Goal: Understand process/instructions: Learn how to perform a task or action

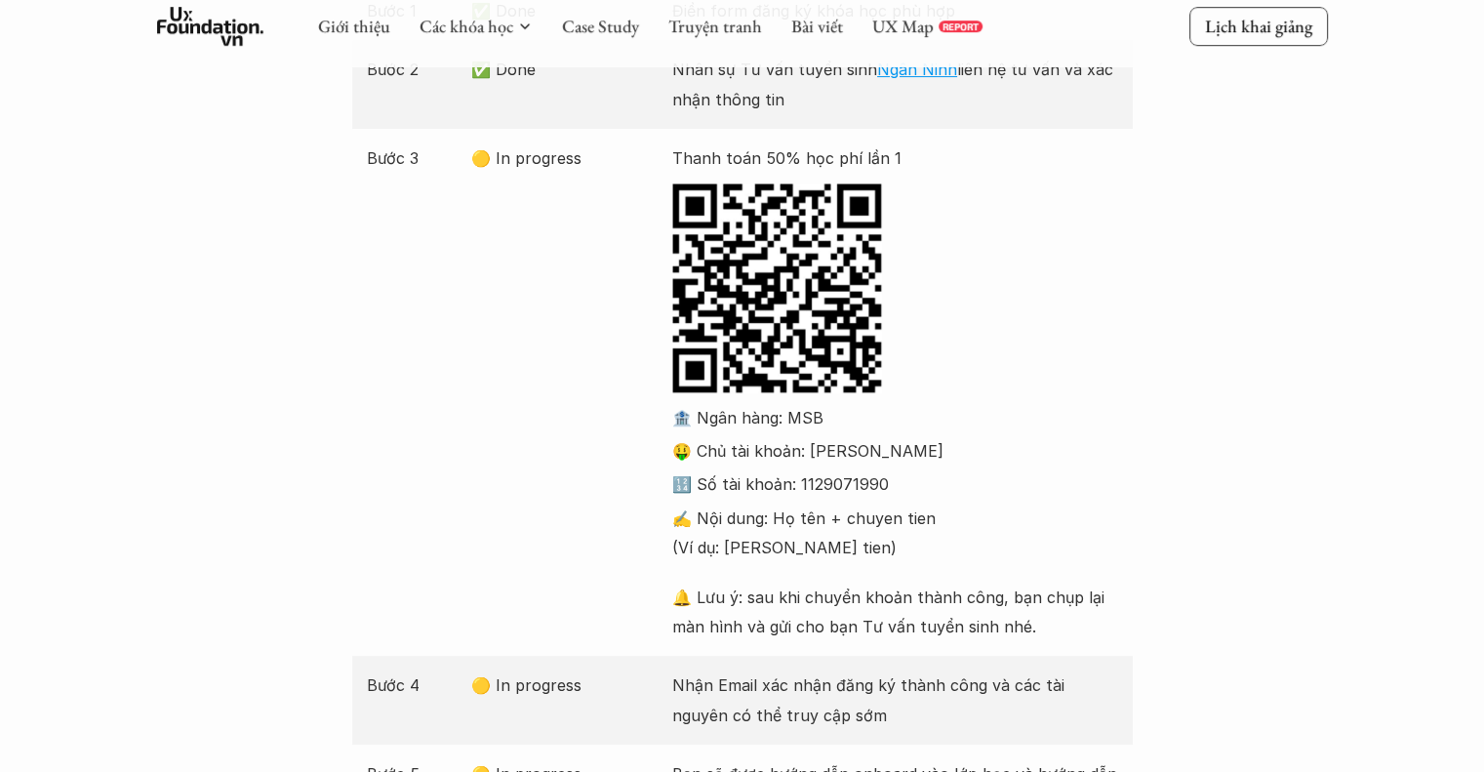
scroll to position [488, 0]
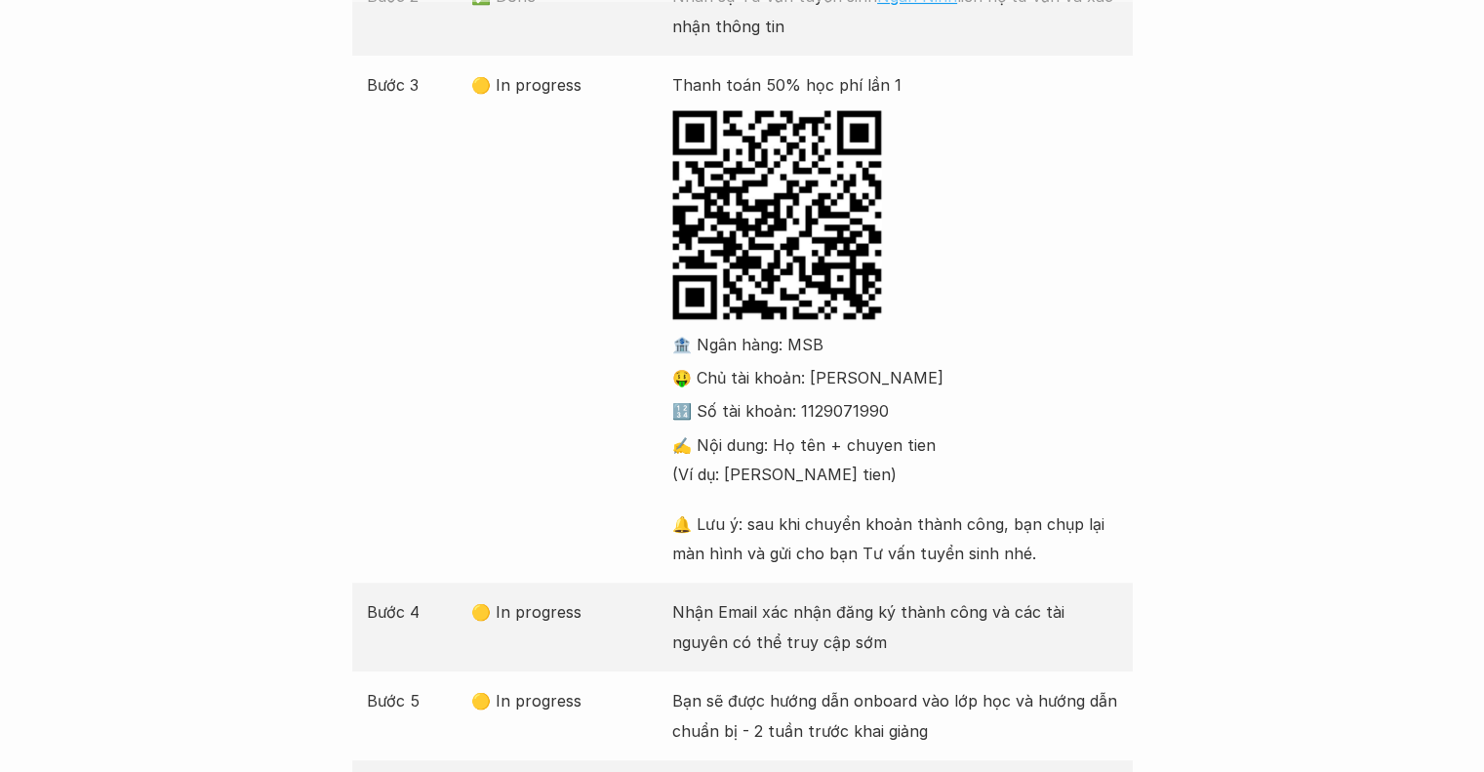
click at [944, 291] on div "Thanh toán 50% học phí lần 1 🏦 Ngân hàng: MSB 🤑 Chủ tài khoản: [PERSON_NAME] 🔢 …" at bounding box center [895, 319] width 446 height 498
click at [783, 416] on p "🔢 Số tài khoản: 1129071990" at bounding box center [895, 410] width 446 height 29
drag, startPoint x: 703, startPoint y: 342, endPoint x: 692, endPoint y: 311, distance: 32.1
click at [722, 344] on p "🏦 Ngân hàng: MSB" at bounding box center [895, 344] width 446 height 29
click at [723, 395] on div "🏦 Ngân hàng: MSB 🤑 Chủ tài khoản: [PERSON_NAME] 🔢 Số tài khoản: 1129071990 ✍️ N…" at bounding box center [895, 410] width 446 height 160
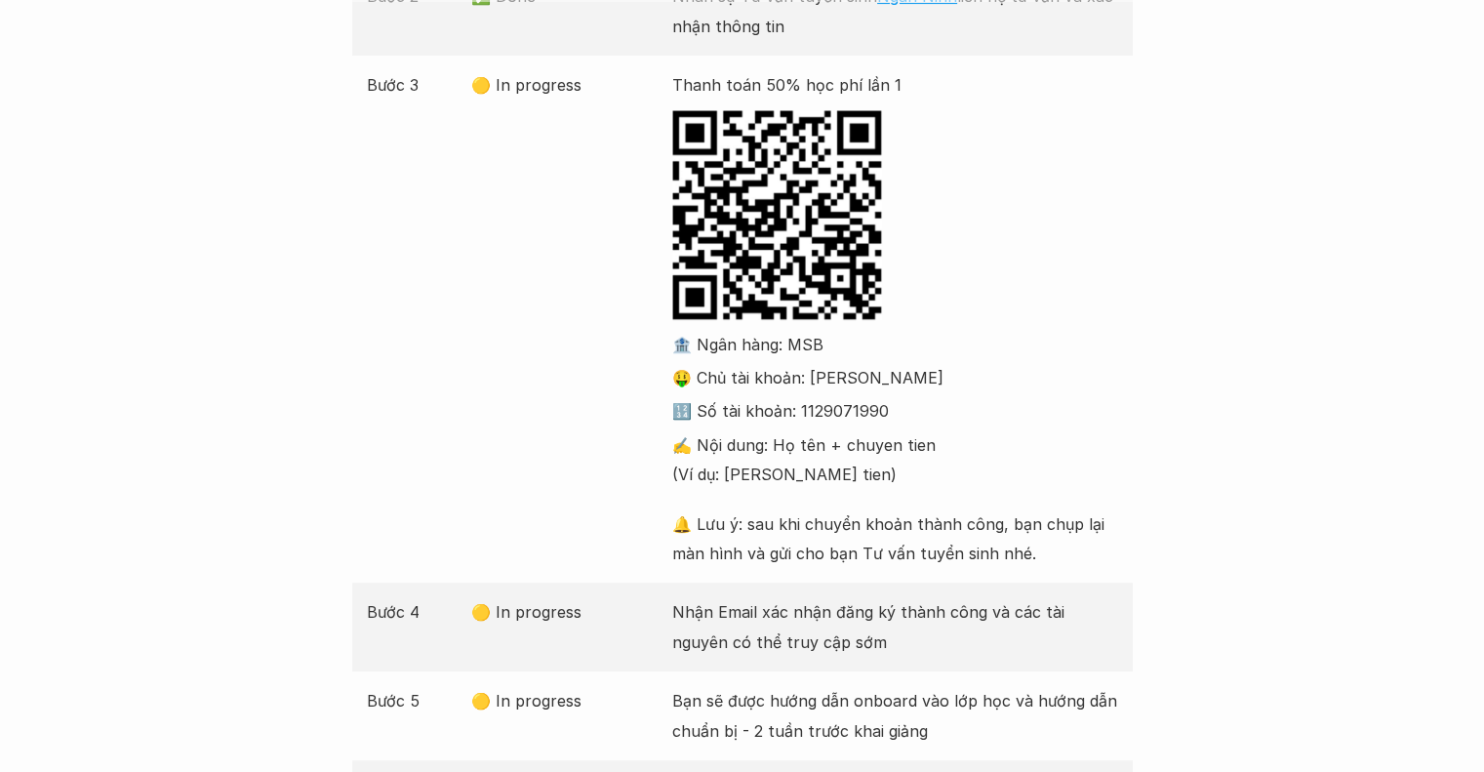
click at [699, 352] on p "🏦 Ngân hàng: MSB" at bounding box center [895, 344] width 446 height 29
click at [746, 387] on p "🤑 Chủ tài khoản: [PERSON_NAME]" at bounding box center [895, 377] width 446 height 29
click at [16, 386] on div "Bước Trạng thái Mô tả Bước 1 ✅ Done Điền form đăng ký khóa học phù hợp Bước 2 ✅…" at bounding box center [742, 379] width 1484 height 1059
click at [0, 362] on div "Bước Trạng thái Mô tả Bước 1 ✅ Done Điền form đăng ký khóa học phù hợp Bước 2 ✅…" at bounding box center [742, 379] width 1484 height 1059
click at [0, 408] on div "Bước Trạng thái Mô tả Bước 1 ✅ Done Điền form đăng ký khóa học phù hợp Bước 2 ✅…" at bounding box center [742, 379] width 1484 height 1059
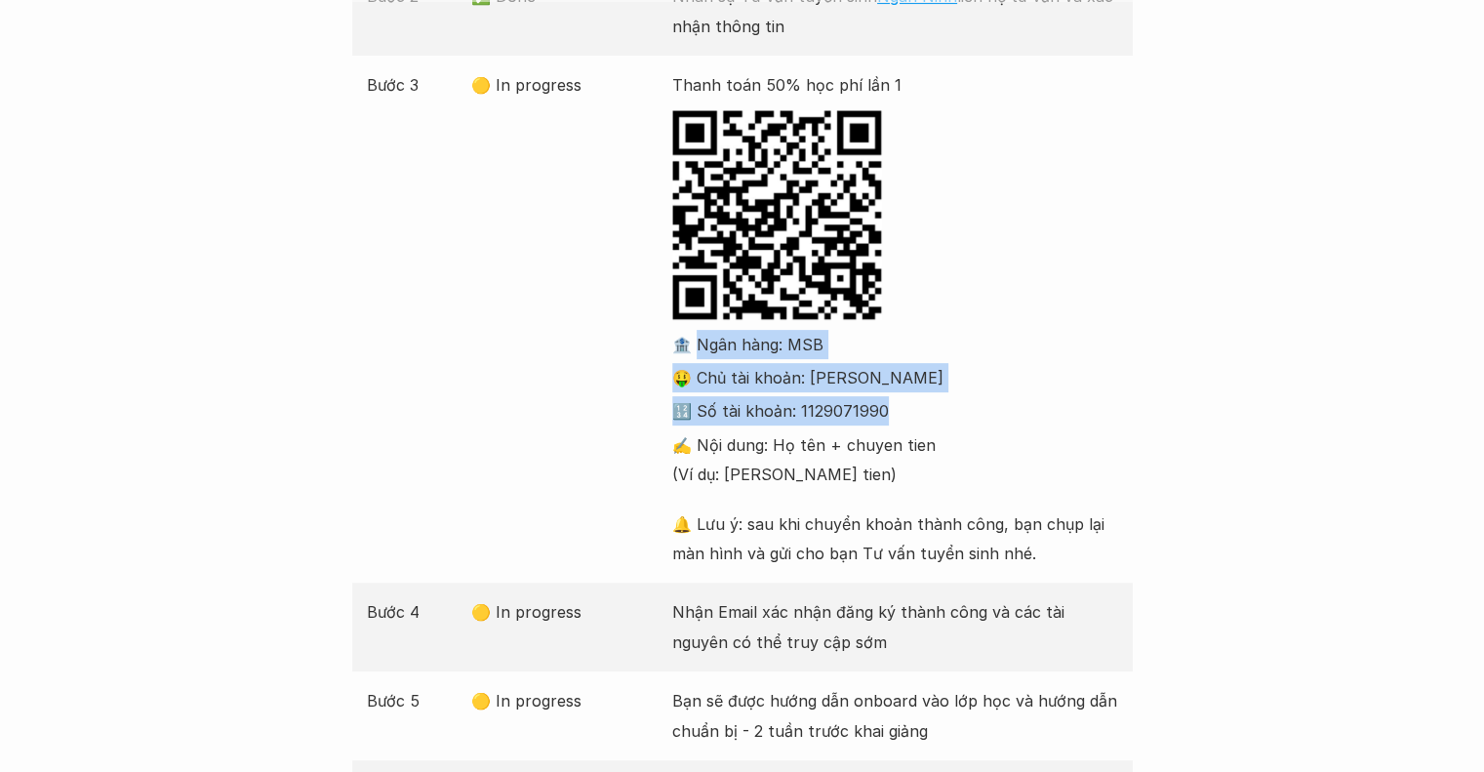
drag, startPoint x: 697, startPoint y: 338, endPoint x: 896, endPoint y: 422, distance: 216.1
click at [896, 422] on div "🏦 Ngân hàng: MSB 🤑 Chủ tài khoản: [PERSON_NAME] 🔢 Số tài khoản: 1129071990 ✍️ N…" at bounding box center [895, 410] width 446 height 160
copy div "gân hàng: MSB 🤑 Chủ tài khoản: [PERSON_NAME] 🔢 Số tài khoản: 1129071990"
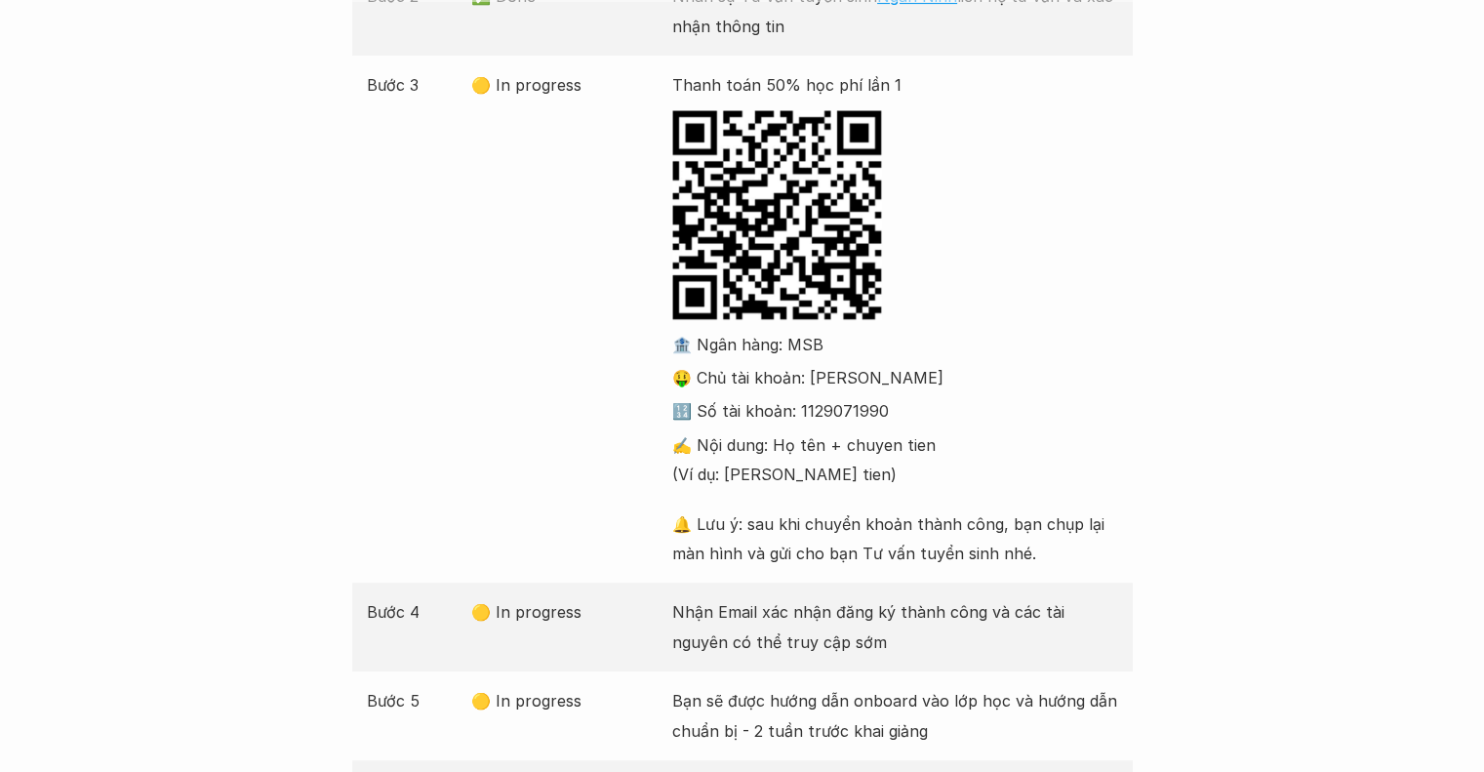
click at [911, 490] on div "🏦 Ngân hàng: MSB 🤑 Chủ tài khoản: [PERSON_NAME] 🔢 Số tài khoản: 1129071990 ✍️ N…" at bounding box center [895, 449] width 446 height 239
